Goal: Find specific page/section: Find specific page/section

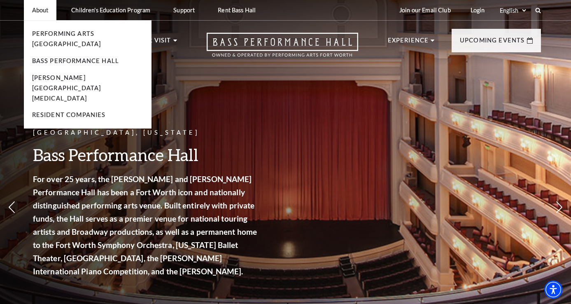
click at [57, 56] on li "Bass Performance Hall" at bounding box center [87, 61] width 111 height 10
click at [47, 56] on li "Bass Performance Hall" at bounding box center [87, 61] width 111 height 10
click at [46, 57] on link "Bass Performance Hall" at bounding box center [75, 60] width 87 height 7
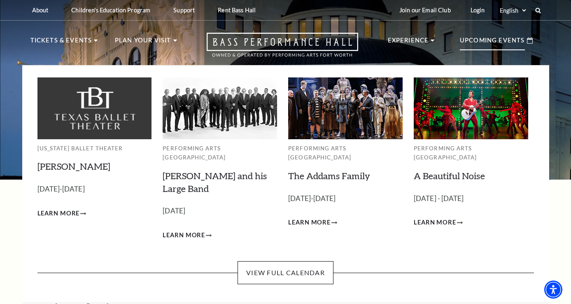
click at [518, 41] on p "Upcoming Events" at bounding box center [492, 42] width 65 height 15
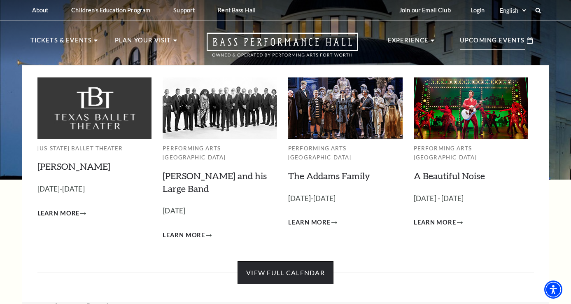
click at [273, 261] on link "View Full Calendar" at bounding box center [286, 272] width 96 height 23
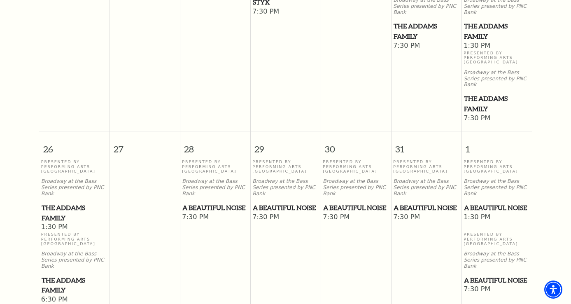
scroll to position [595, 0]
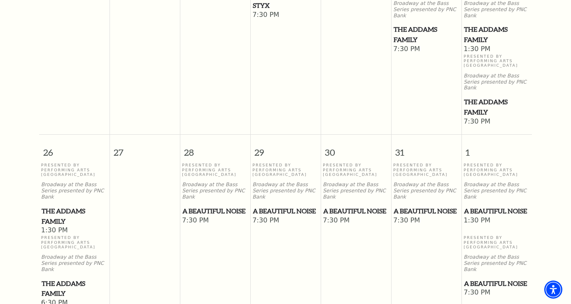
click at [198, 206] on span "A Beautiful Noise" at bounding box center [214, 211] width 65 height 10
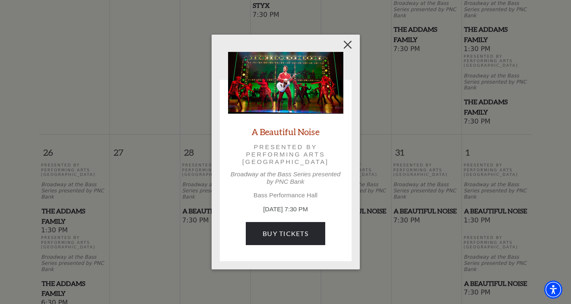
click at [345, 43] on button "Close" at bounding box center [348, 45] width 16 height 16
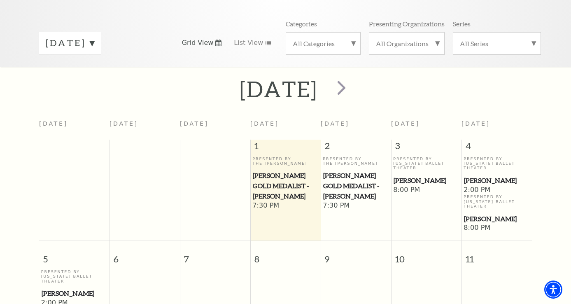
scroll to position [110, 0]
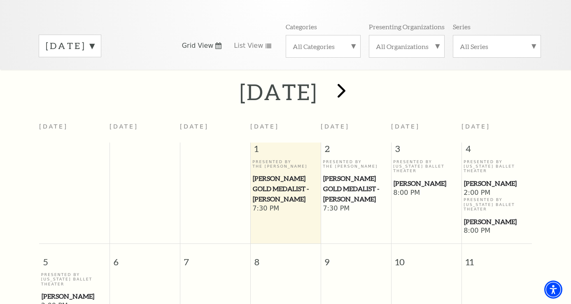
click at [353, 79] on span "next" at bounding box center [341, 90] width 23 height 23
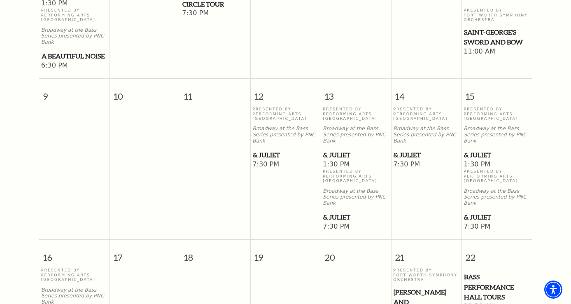
scroll to position [529, 0]
